Goal: Find contact information: Find contact information

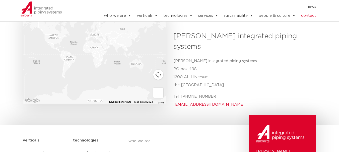
scroll to position [171, 0]
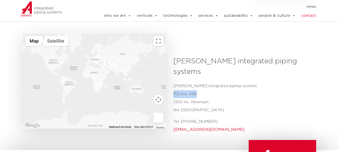
drag, startPoint x: 173, startPoint y: 75, endPoint x: 195, endPoint y: 75, distance: 21.3
click at [195, 82] on p "Aalberts integrated piping systems PO box 498 1200 AL Hilversum the Netherlands" at bounding box center [242, 98] width 139 height 32
copy p "PO box 498"
drag, startPoint x: 173, startPoint y: 83, endPoint x: 209, endPoint y: 86, distance: 36.2
click at [209, 86] on p "Aalberts integrated piping systems PO box 498 1200 AL Hilversum the Netherlands" at bounding box center [242, 98] width 139 height 32
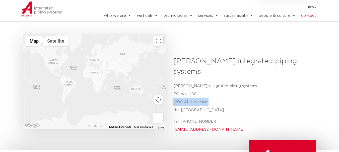
copy p "1200 AL Hilversum"
drag, startPoint x: 179, startPoint y: 92, endPoint x: 203, endPoint y: 92, distance: 23.3
click at [203, 92] on p "Aalberts integrated piping systems PO box 498 1200 AL Hilversum the Netherlands" at bounding box center [242, 98] width 139 height 32
click at [213, 90] on p "Aalberts integrated piping systems PO box 498 1200 AL Hilversum the Netherlands" at bounding box center [242, 98] width 139 height 32
drag, startPoint x: 181, startPoint y: 91, endPoint x: 203, endPoint y: 90, distance: 22.1
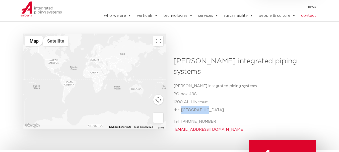
click at [203, 90] on p "Aalberts integrated piping systems PO box 498 1200 AL Hilversum the Netherlands" at bounding box center [242, 98] width 139 height 32
copy p "Netherlands"
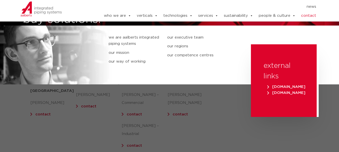
scroll to position [50, 0]
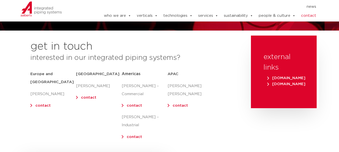
click at [41, 104] on link "contact" at bounding box center [42, 106] width 15 height 4
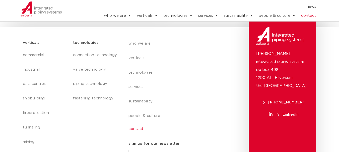
scroll to position [293, 0]
click at [137, 124] on link "contact" at bounding box center [174, 130] width 92 height 12
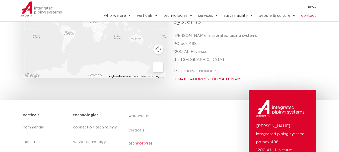
scroll to position [276, 0]
